Goal: Task Accomplishment & Management: Complete application form

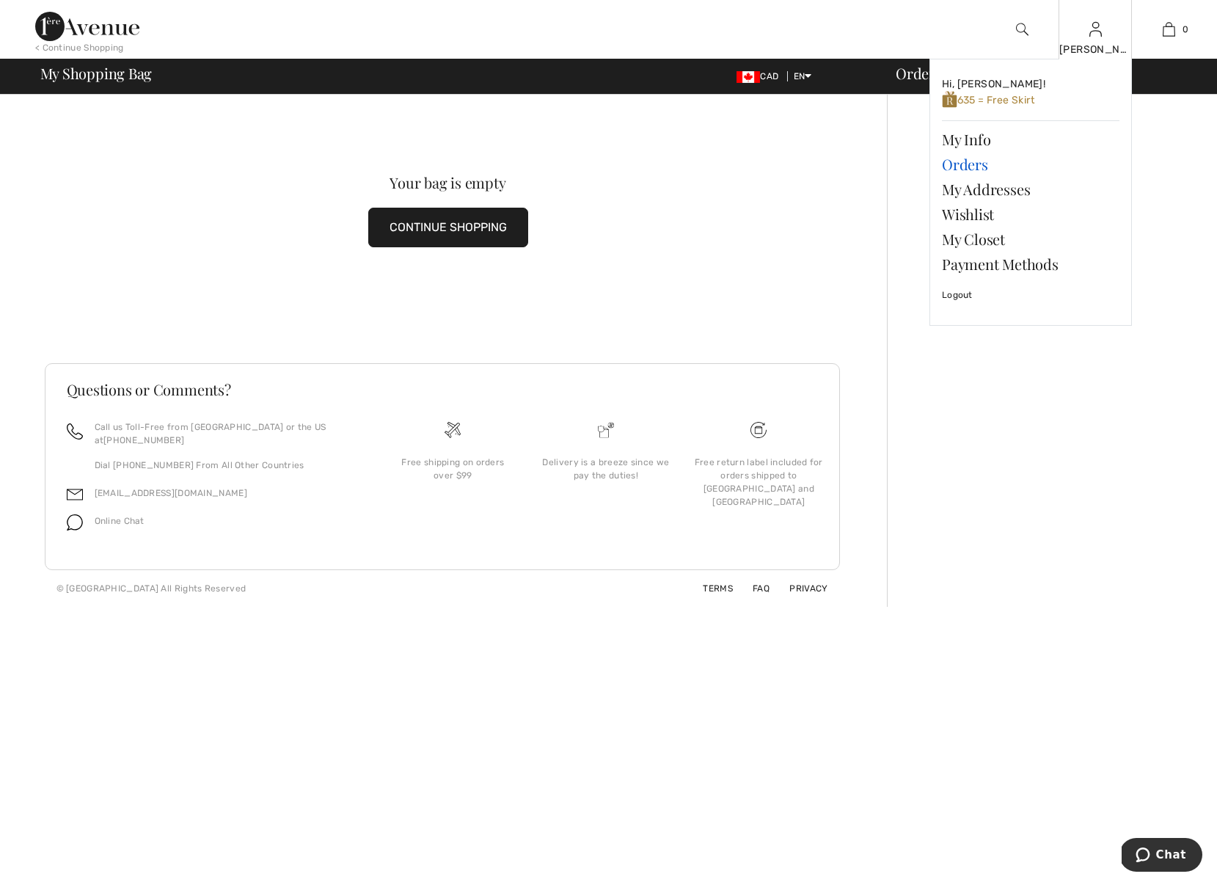
click at [955, 165] on link "Orders" at bounding box center [1031, 164] width 178 height 25
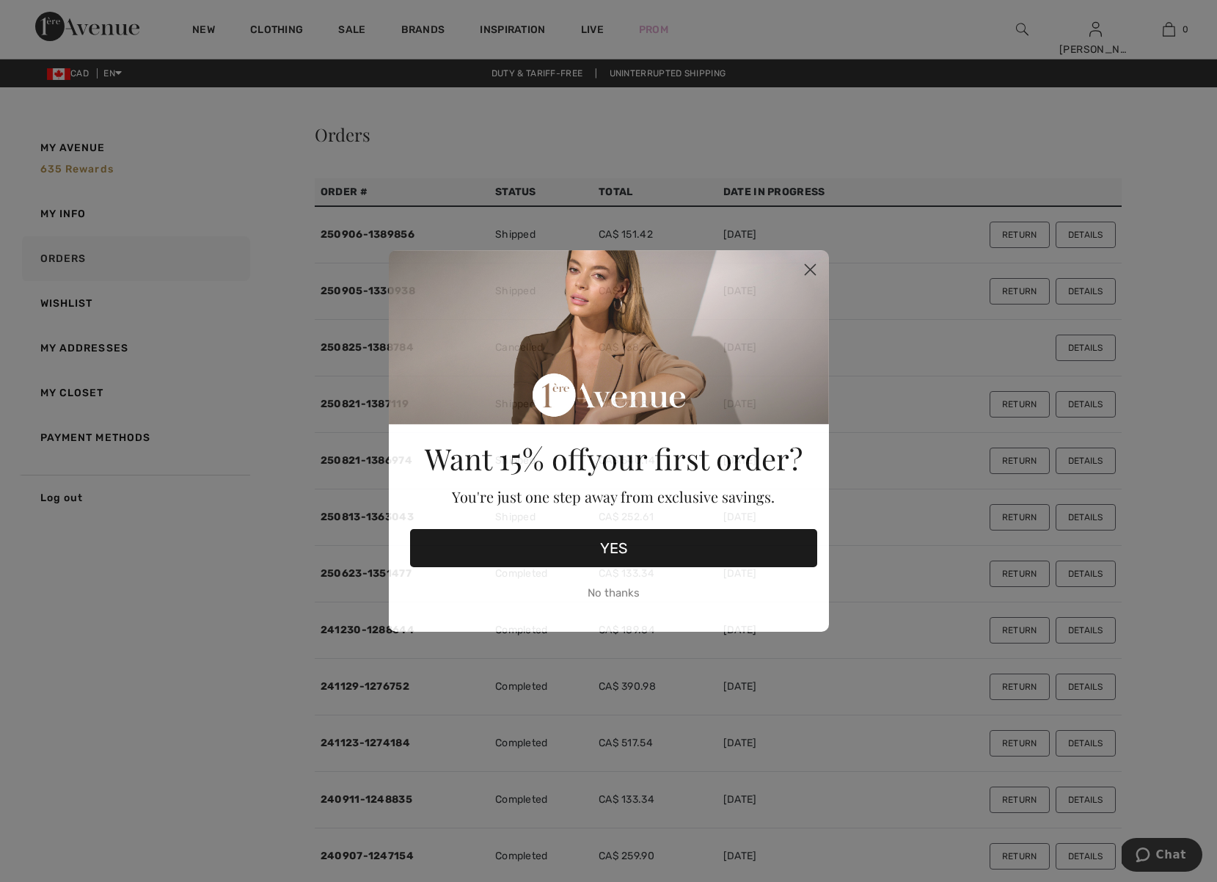
click at [806, 266] on icon "Close dialog" at bounding box center [810, 270] width 10 height 10
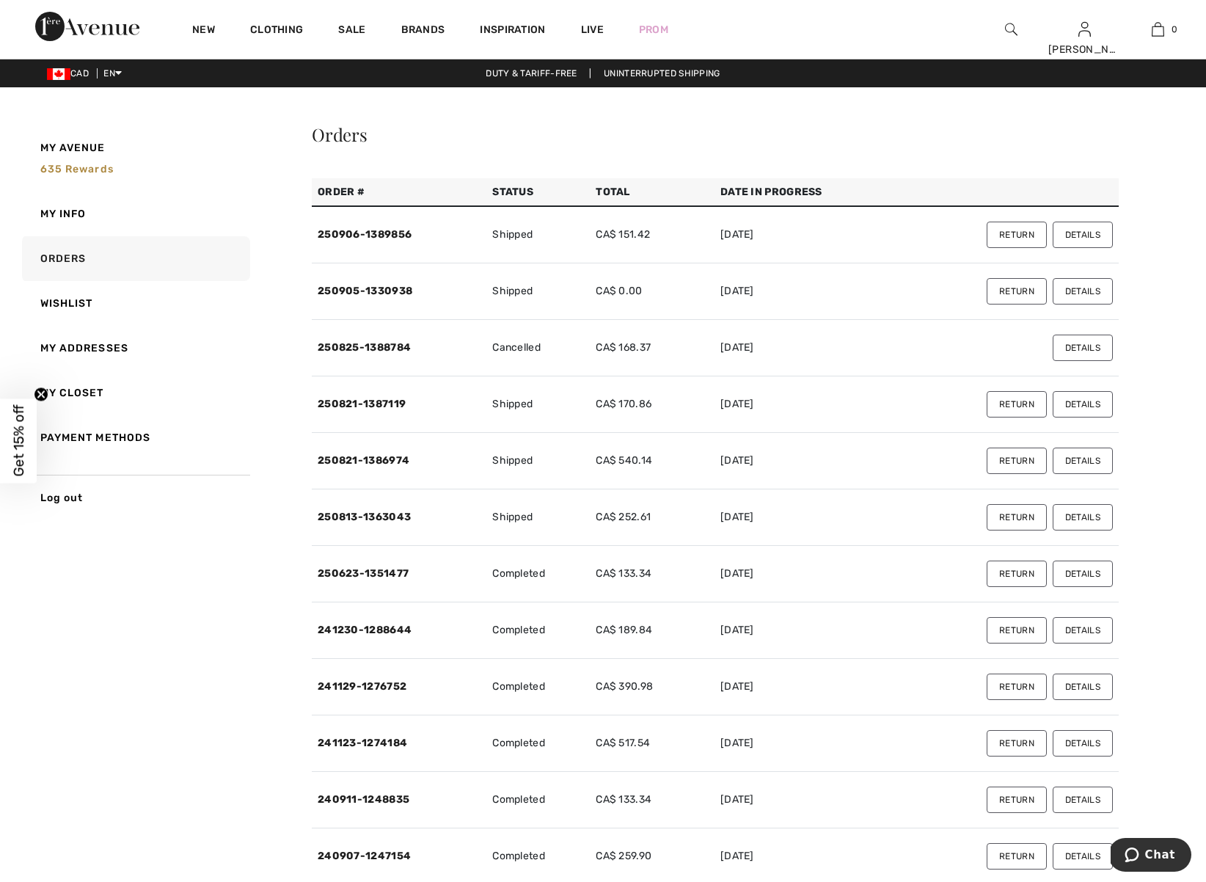
click at [1086, 291] on button "Details" at bounding box center [1083, 291] width 60 height 26
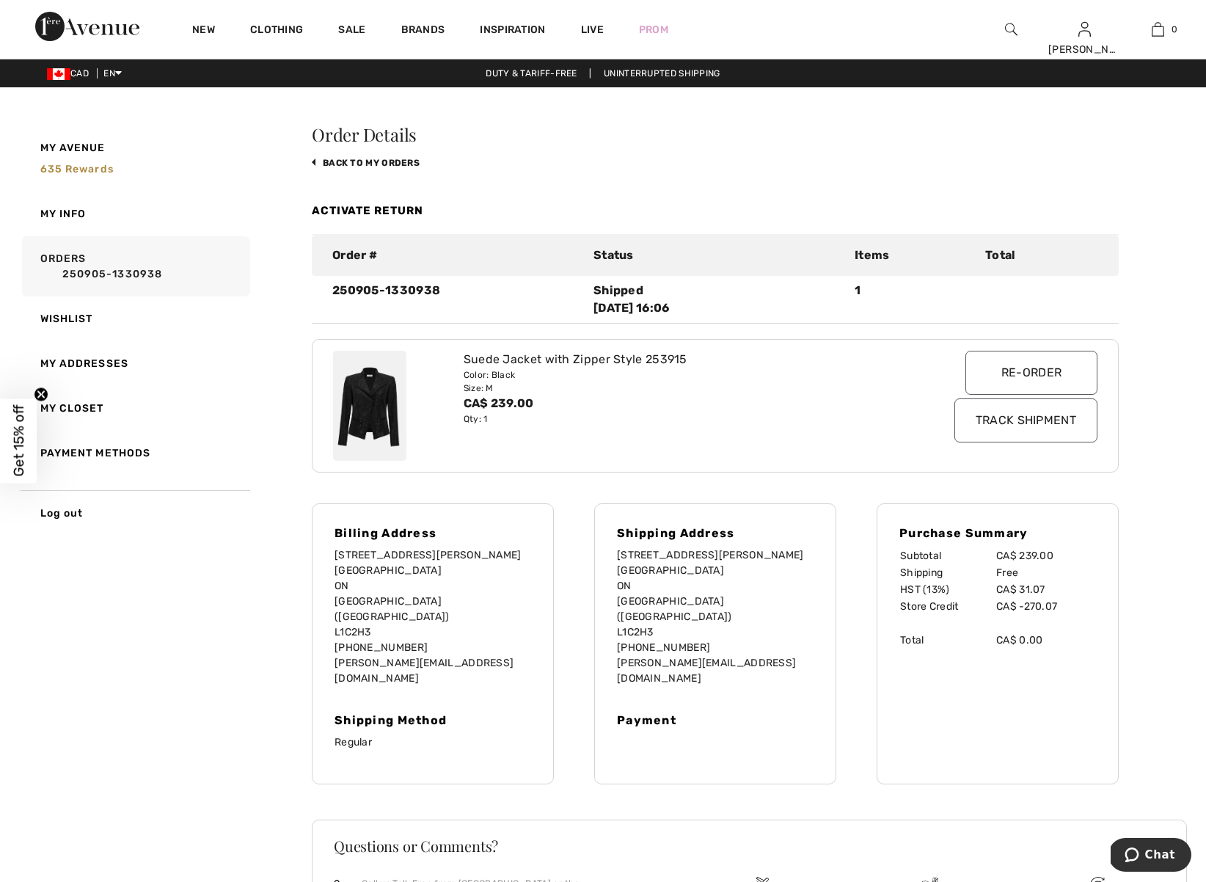
click at [985, 428] on input "Track Shipment" at bounding box center [1026, 420] width 143 height 44
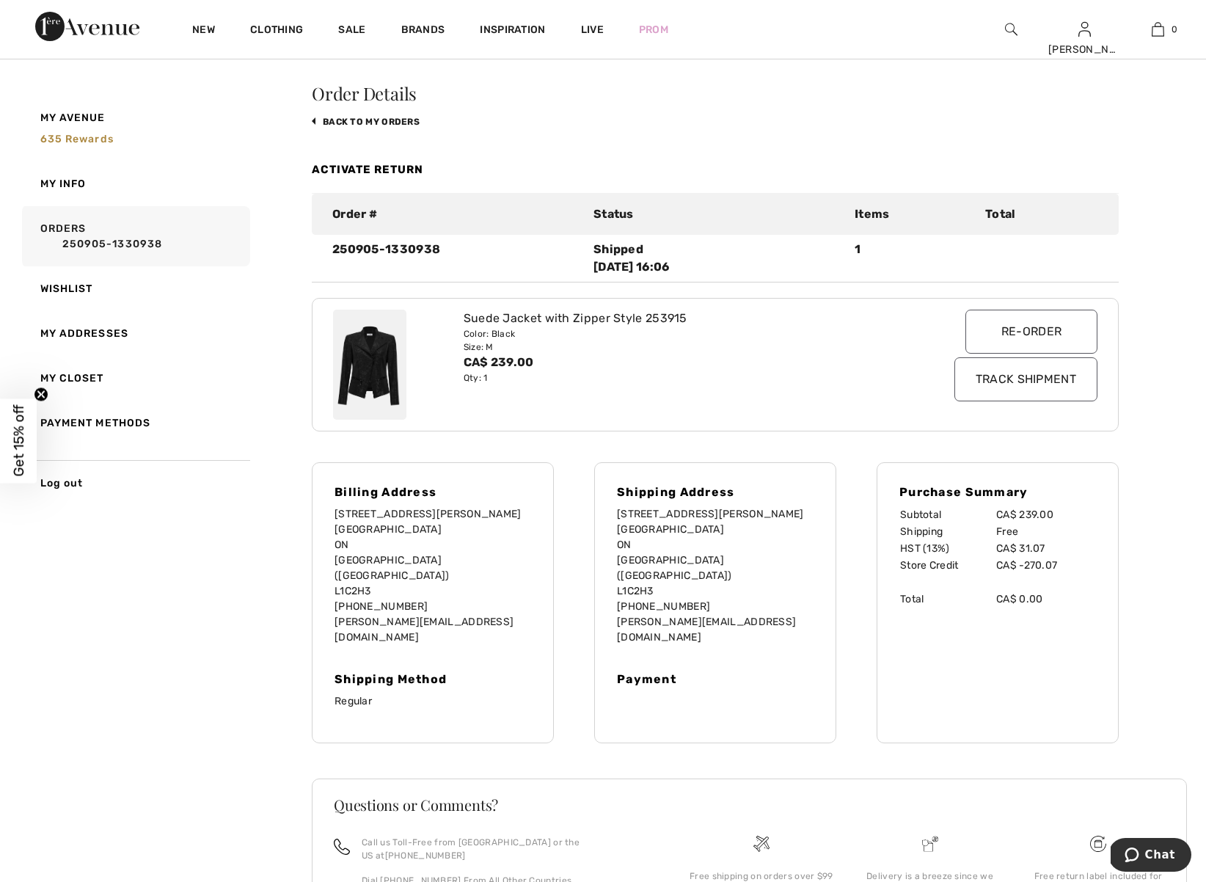
scroll to position [40, 0]
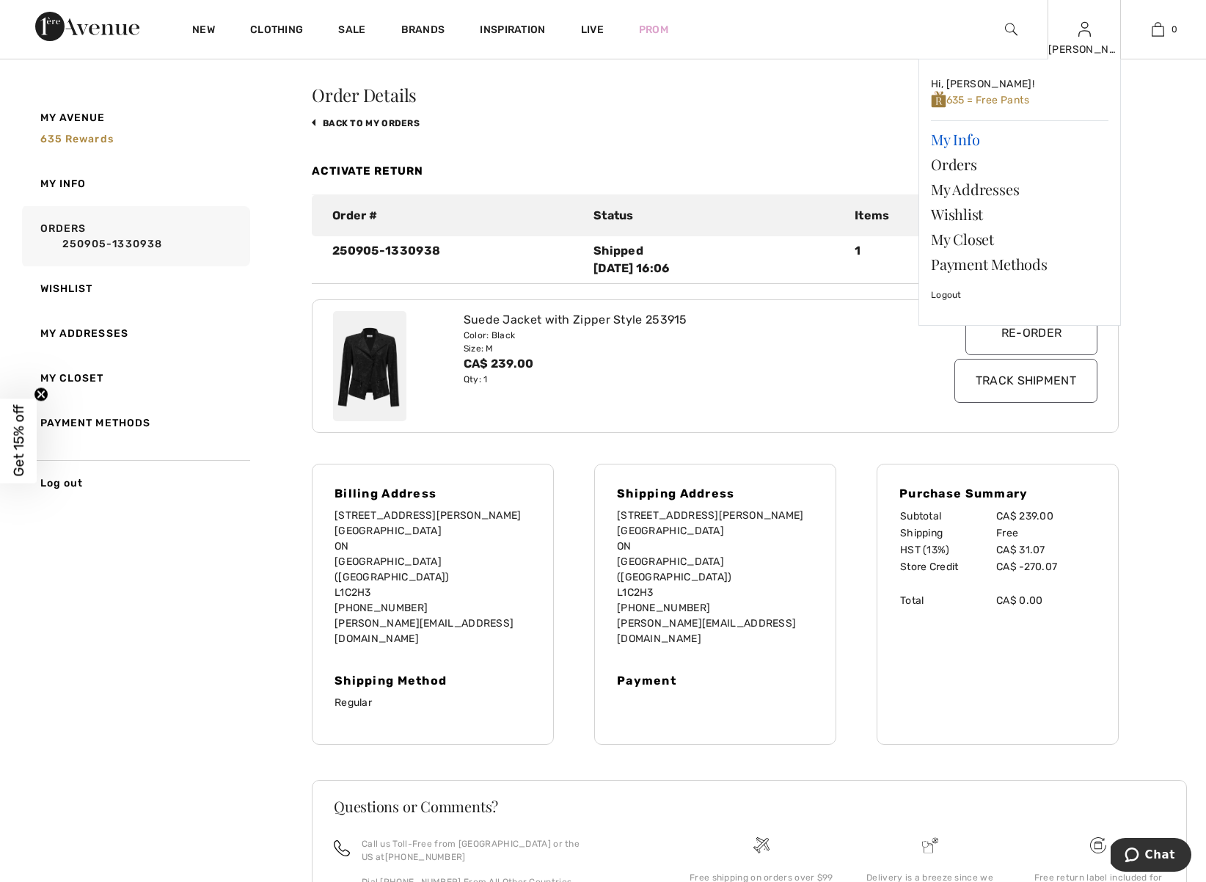
click at [960, 140] on link "My Info" at bounding box center [1020, 139] width 178 height 25
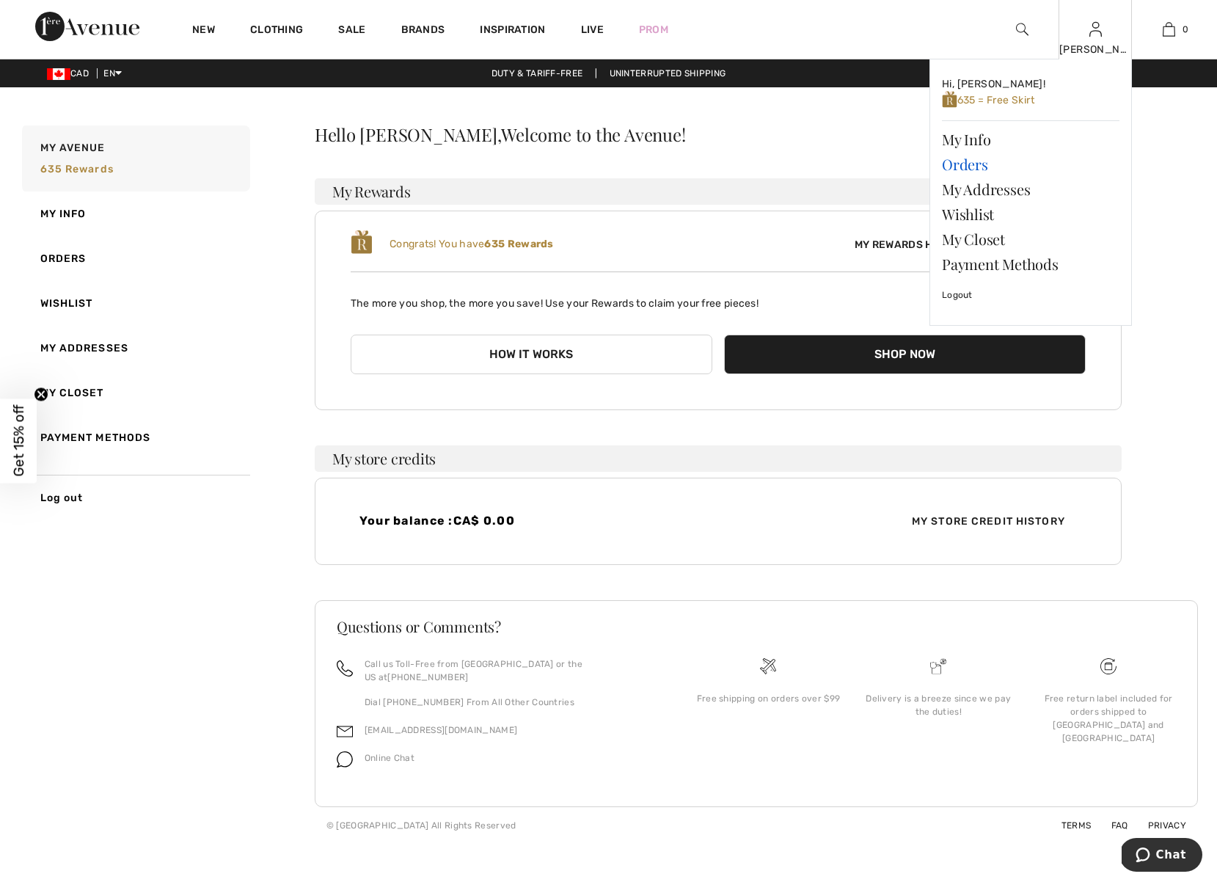
click at [964, 166] on link "Orders" at bounding box center [1031, 164] width 178 height 25
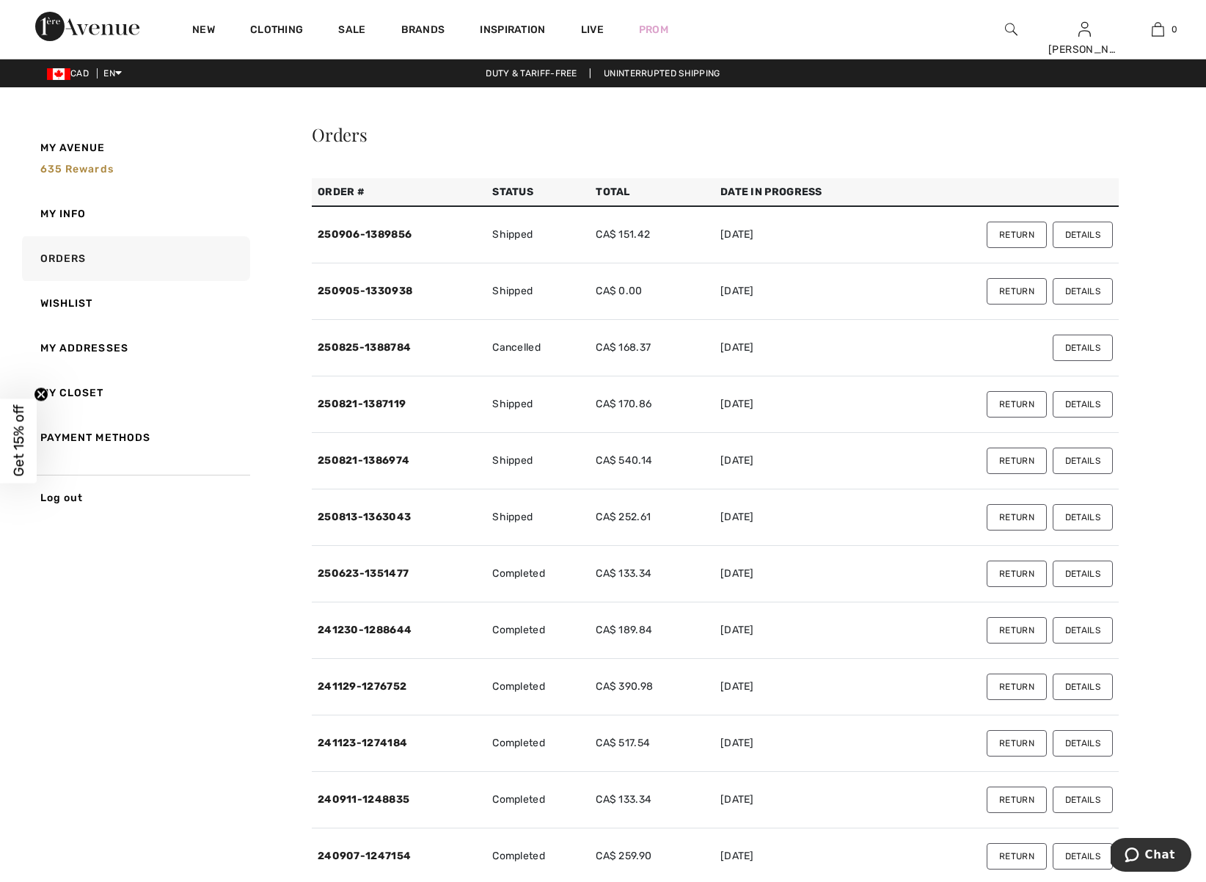
click at [1072, 290] on button "Details" at bounding box center [1083, 291] width 60 height 26
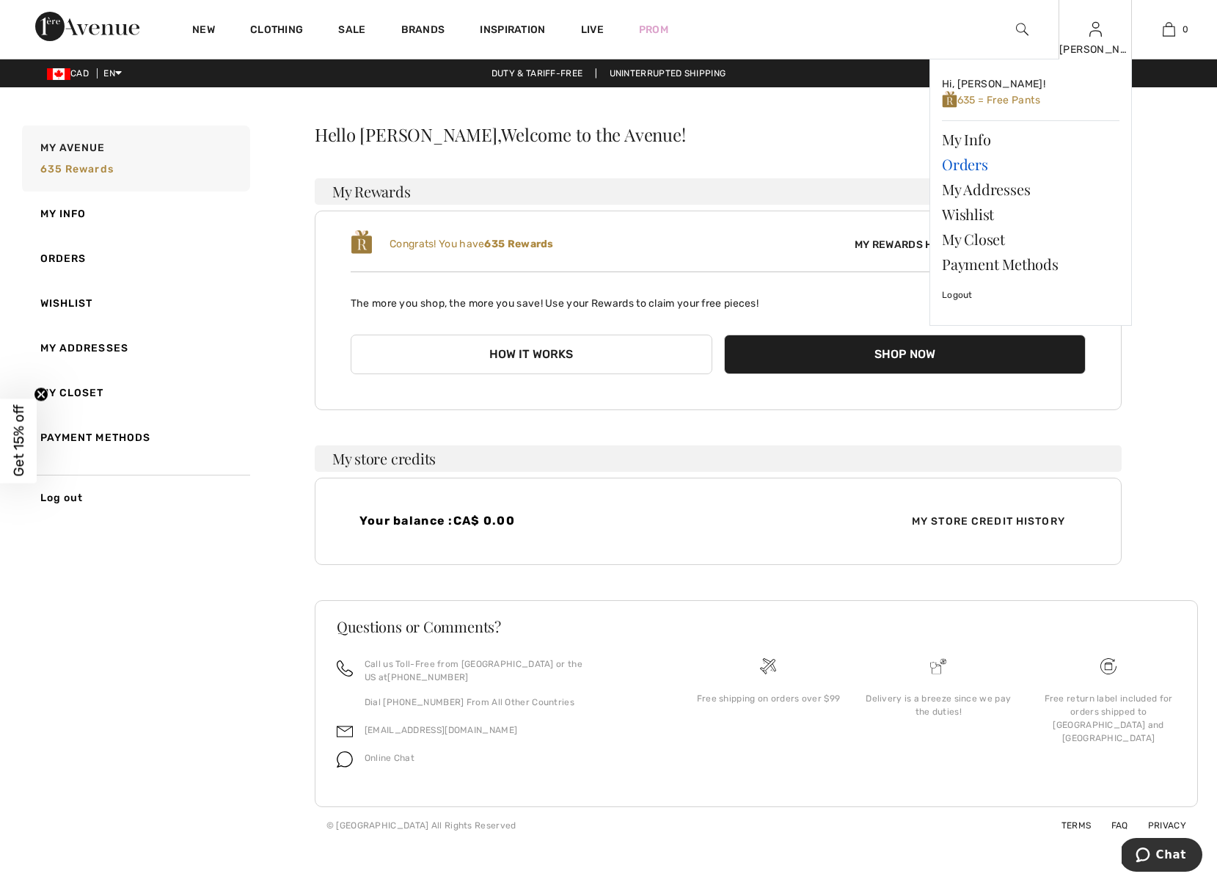
click at [962, 164] on link "Orders" at bounding box center [1031, 164] width 178 height 25
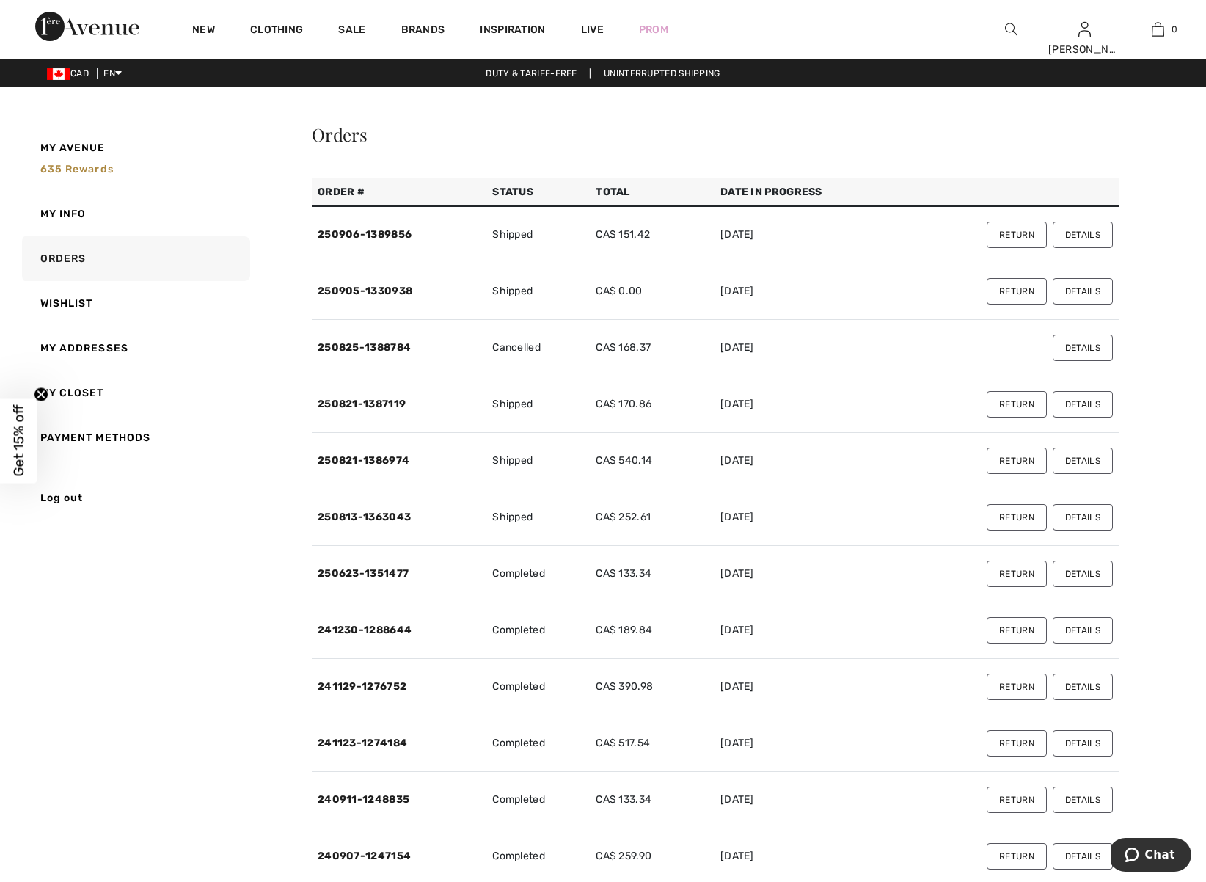
click at [1010, 291] on button "Return" at bounding box center [1017, 291] width 60 height 26
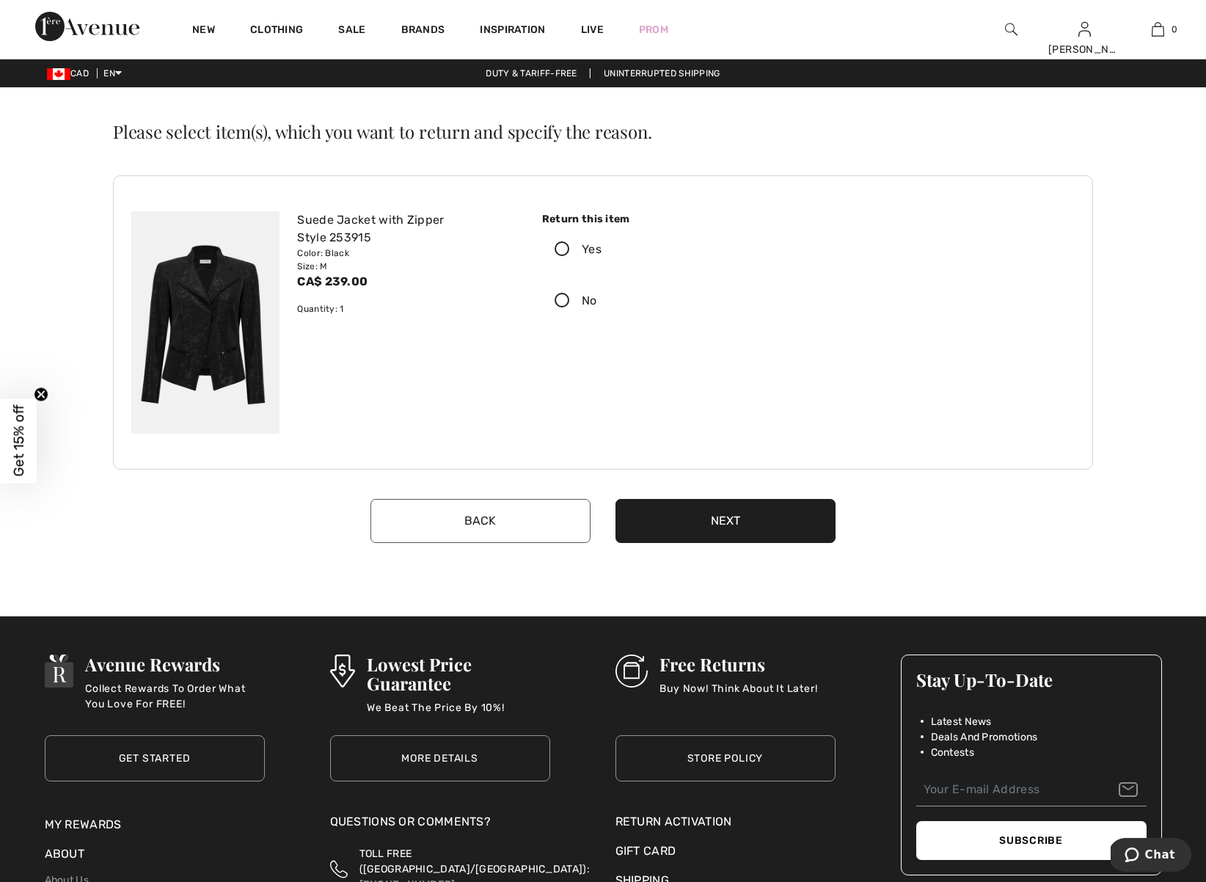
click at [560, 245] on icon at bounding box center [562, 249] width 39 height 15
click at [602, 245] on input "Yes" at bounding box center [607, 249] width 10 height 44
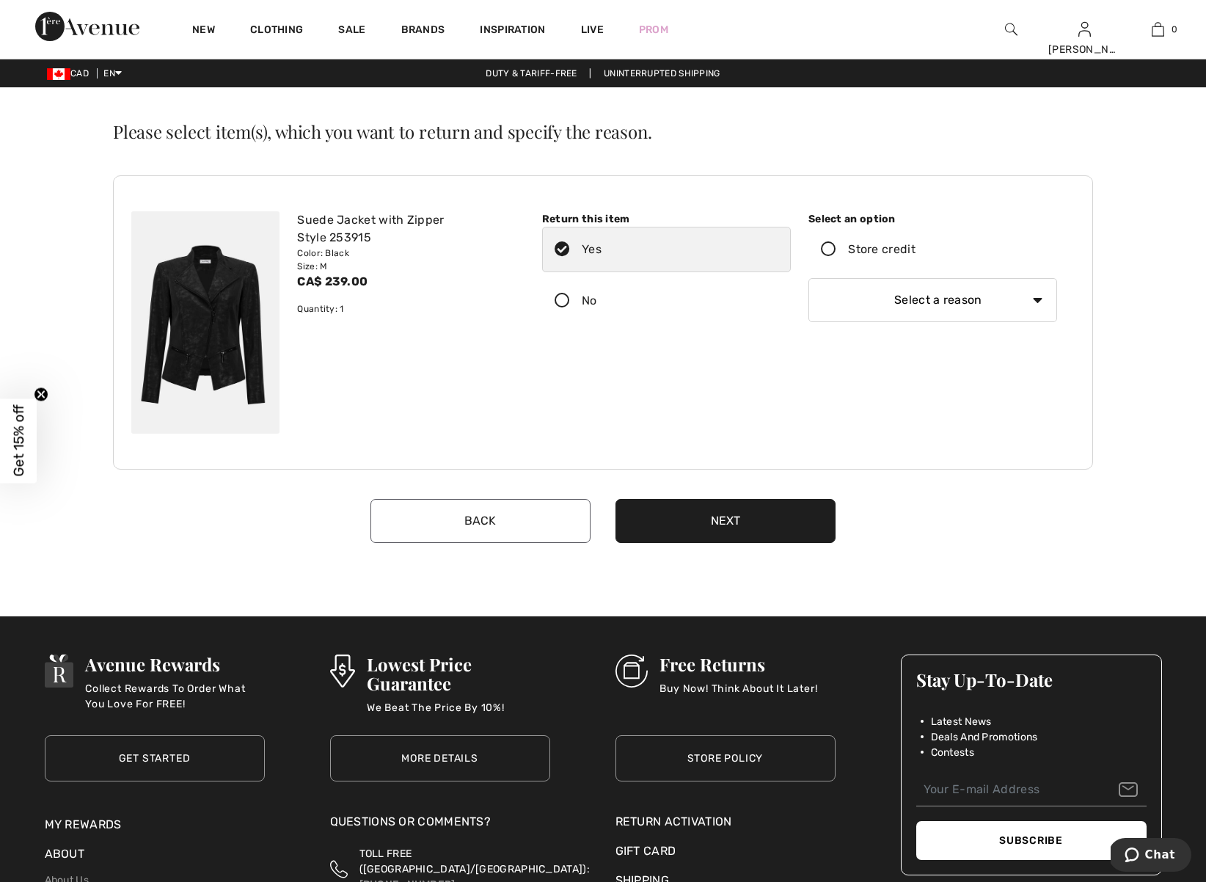
click at [826, 247] on icon at bounding box center [828, 249] width 39 height 15
click at [916, 247] on input "Store credit" at bounding box center [921, 249] width 10 height 44
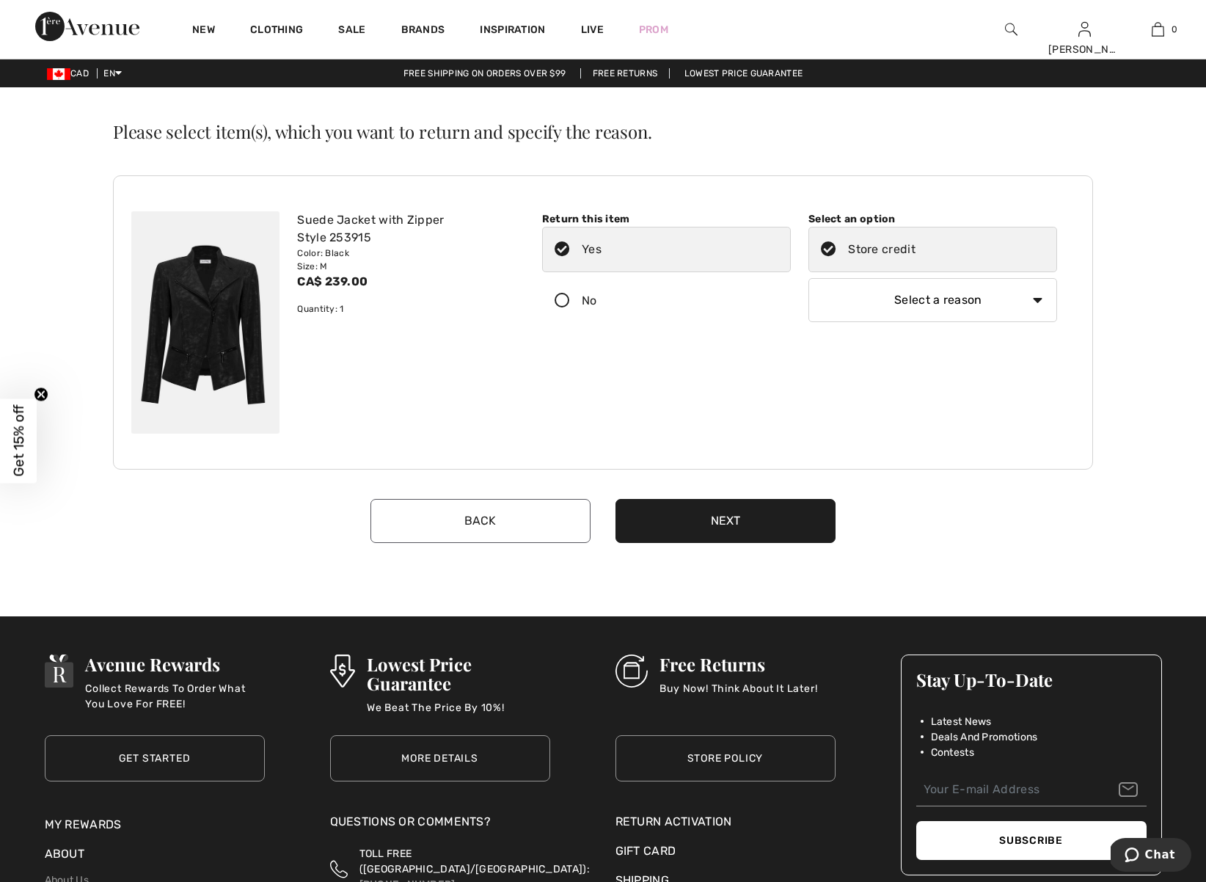
click at [883, 302] on select "Select a reason I received the wrong product or size My order arrived too late …" at bounding box center [933, 300] width 249 height 44
click at [933, 306] on select "Select a reason I received the wrong product or size My order arrived too late …" at bounding box center [933, 300] width 249 height 44
select select "other"
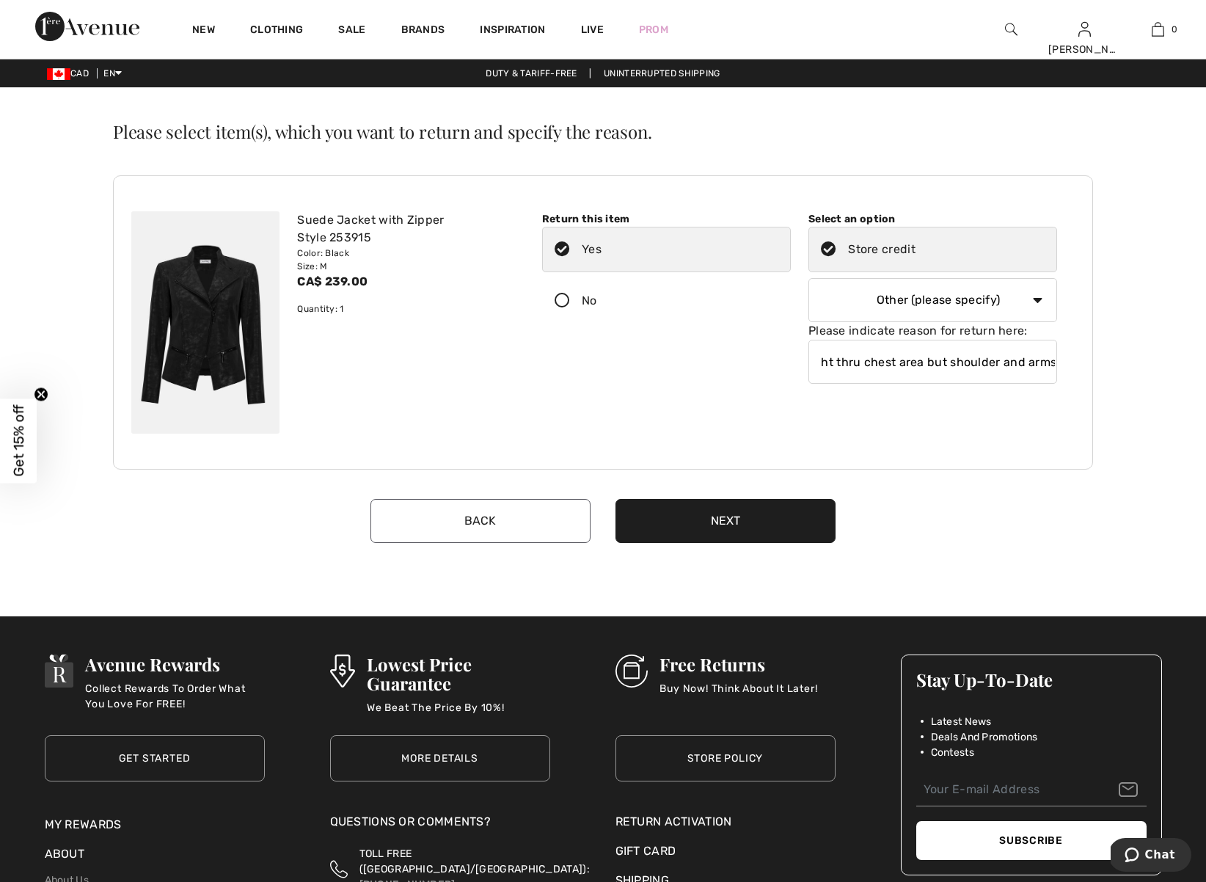
type input "very tight thru chest area but shoulder and arms f"
drag, startPoint x: 1046, startPoint y: 360, endPoint x: 1026, endPoint y: 360, distance: 19.8
click at [1026, 360] on input "very tight thru chest area but shoulder and arms f" at bounding box center [933, 362] width 249 height 44
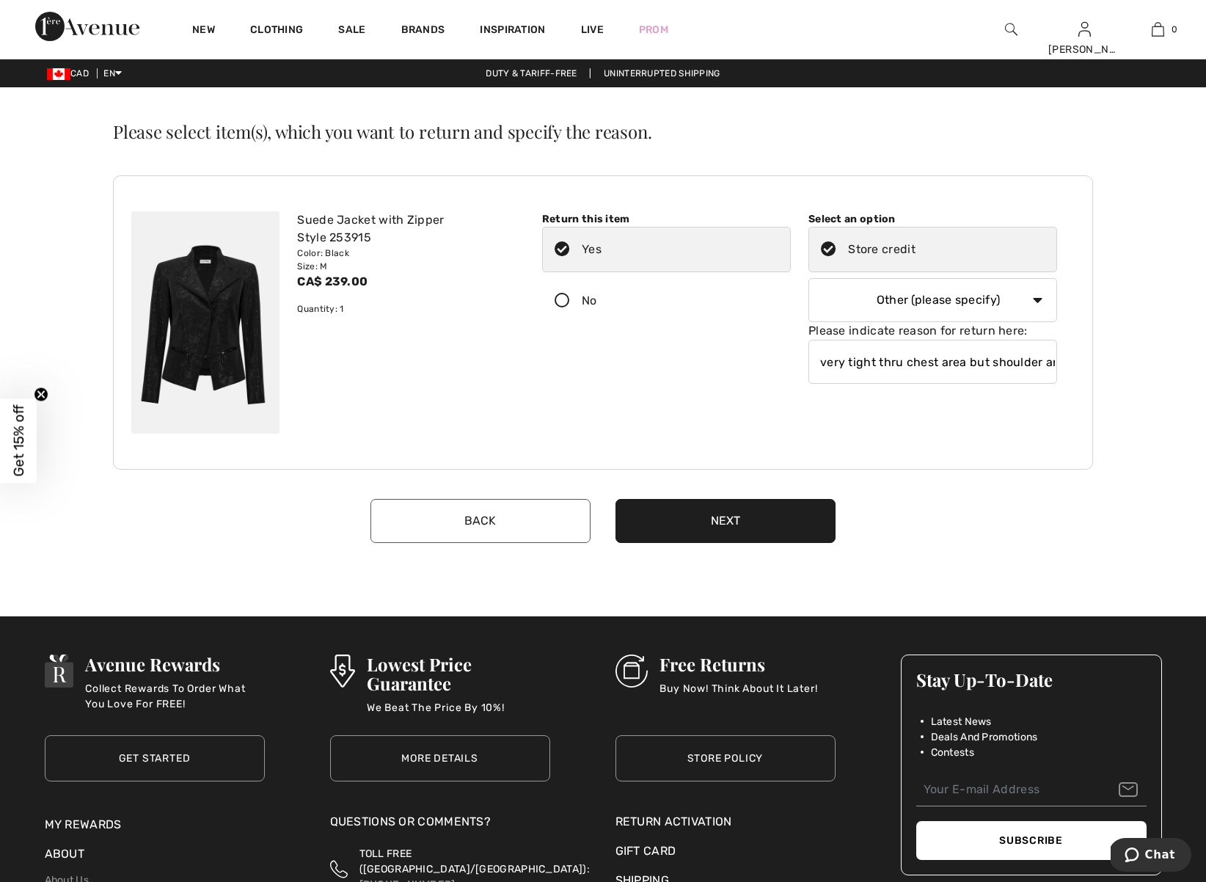
drag, startPoint x: 1054, startPoint y: 361, endPoint x: 793, endPoint y: 362, distance: 260.5
click at [793, 362] on div "Return this item Yes No Select an option" at bounding box center [799, 297] width 533 height 172
type input "Very tight through chest area"
click at [792, 523] on button "Next" at bounding box center [726, 521] width 220 height 44
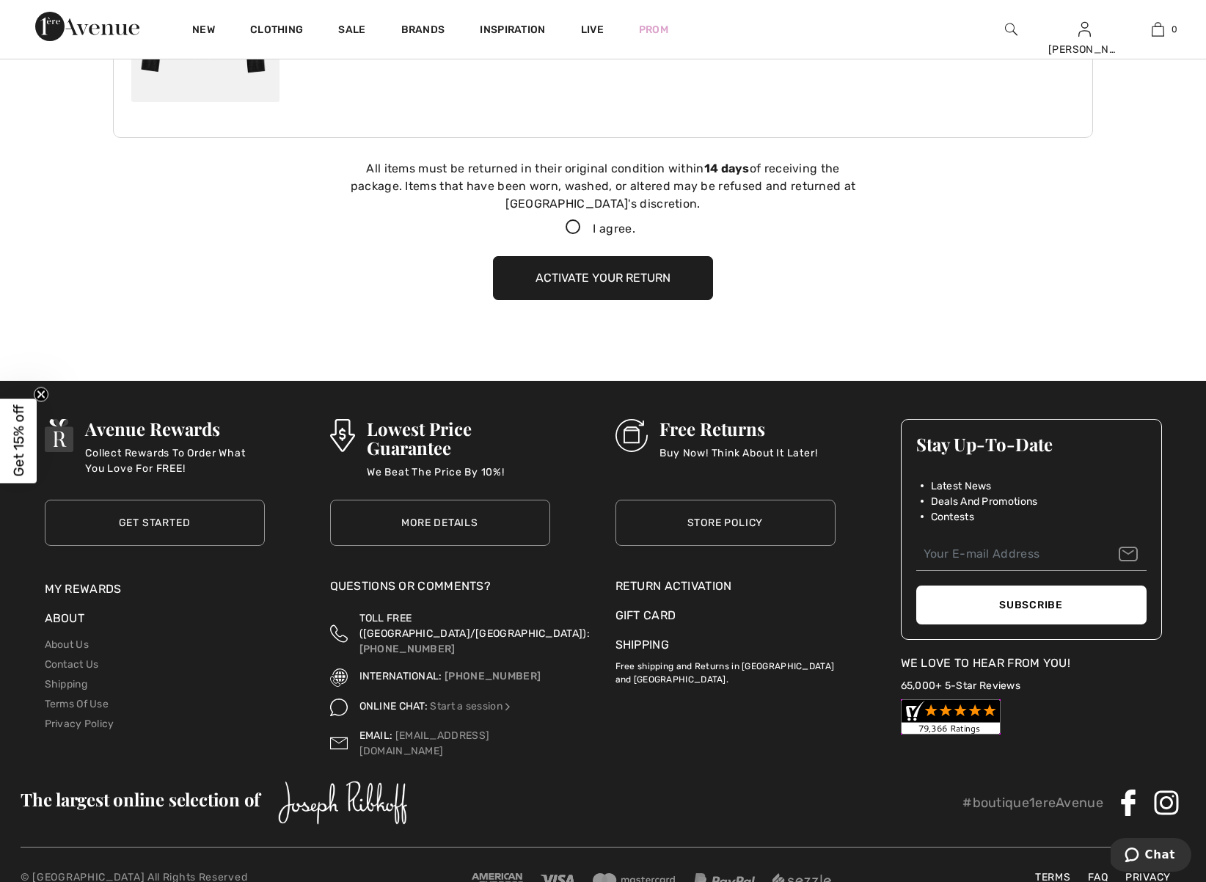
scroll to position [351, 0]
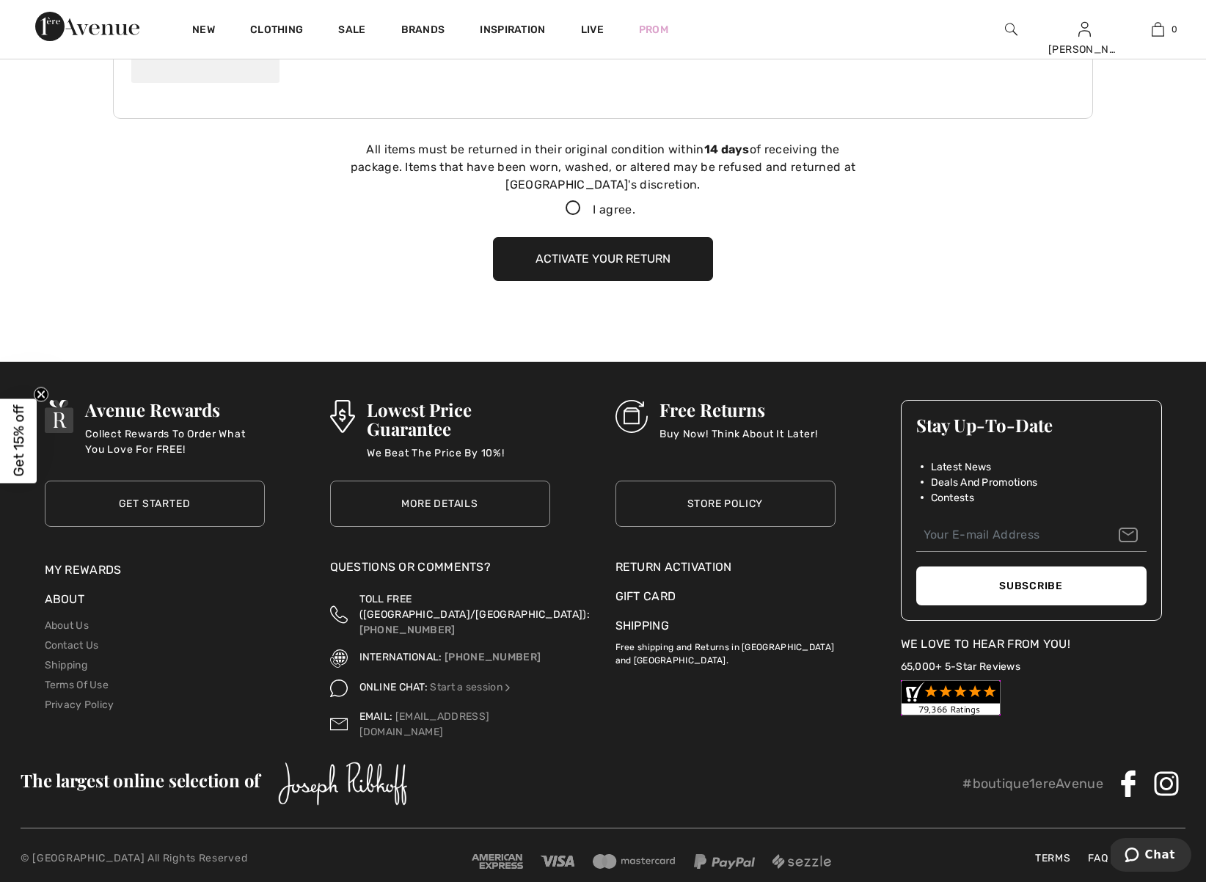
click at [569, 209] on icon at bounding box center [573, 208] width 39 height 15
click at [635, 209] on input "I agree." at bounding box center [640, 209] width 10 height 10
checkbox input "true"
click at [646, 262] on button "Activate your return" at bounding box center [603, 259] width 220 height 44
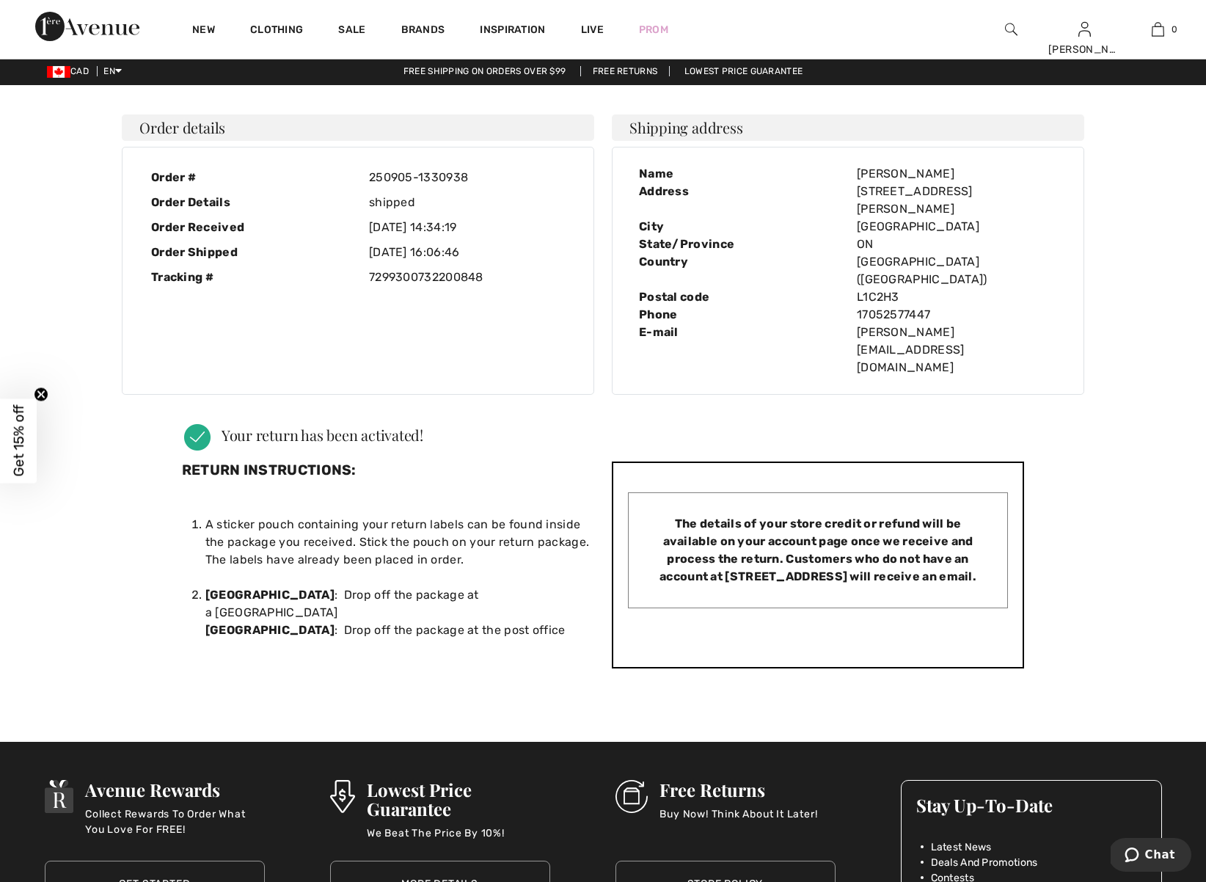
scroll to position [0, 0]
